Goal: Task Accomplishment & Management: Manage account settings

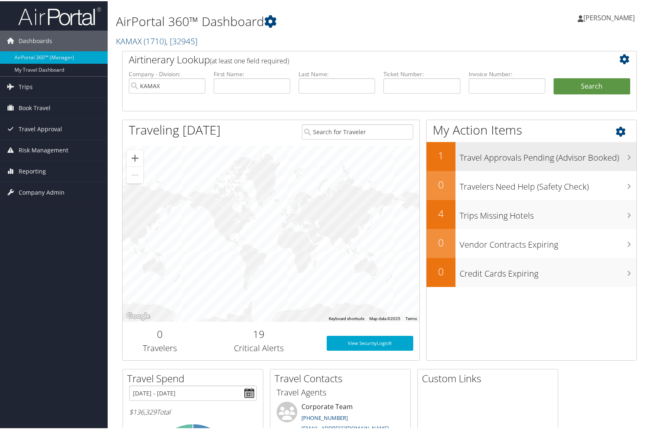
click at [501, 156] on h3 "Travel Approvals Pending (Advisor Booked)" at bounding box center [548, 155] width 177 height 16
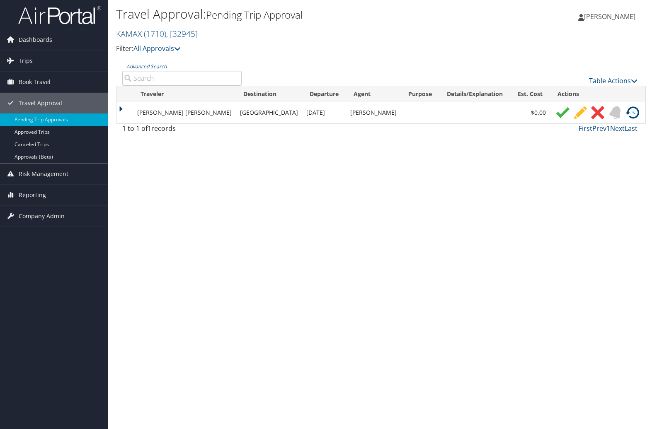
click at [556, 111] on img at bounding box center [562, 112] width 13 height 13
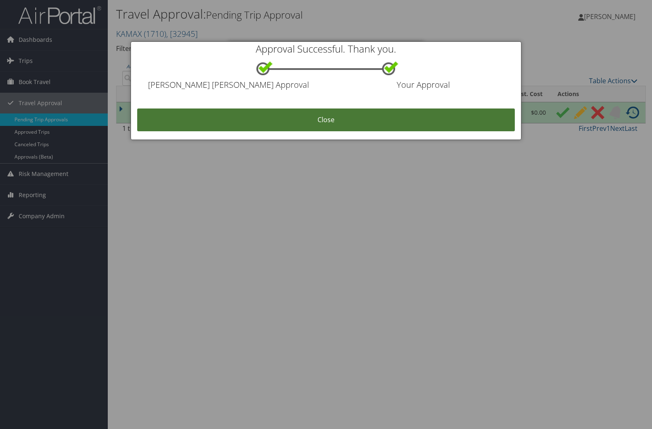
click at [387, 117] on link "Close" at bounding box center [326, 120] width 378 height 23
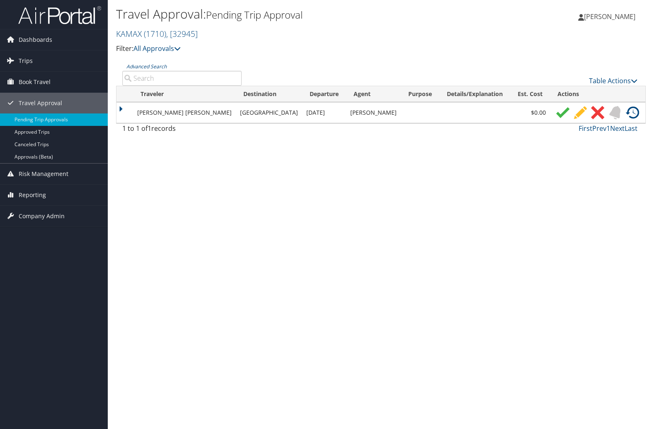
click at [556, 115] on img at bounding box center [562, 112] width 13 height 13
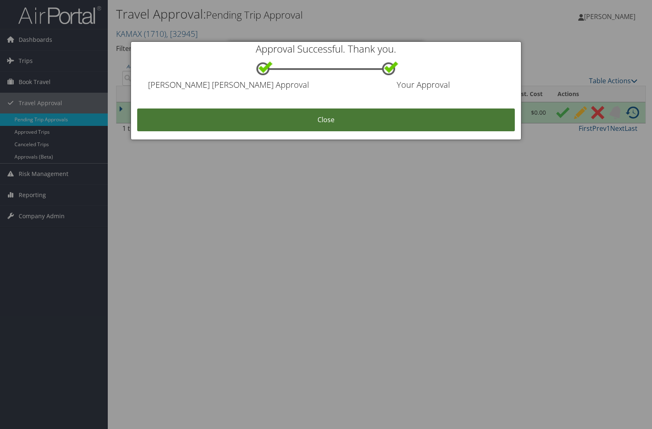
click at [376, 117] on link "Close" at bounding box center [326, 120] width 378 height 23
